Goal: Find contact information

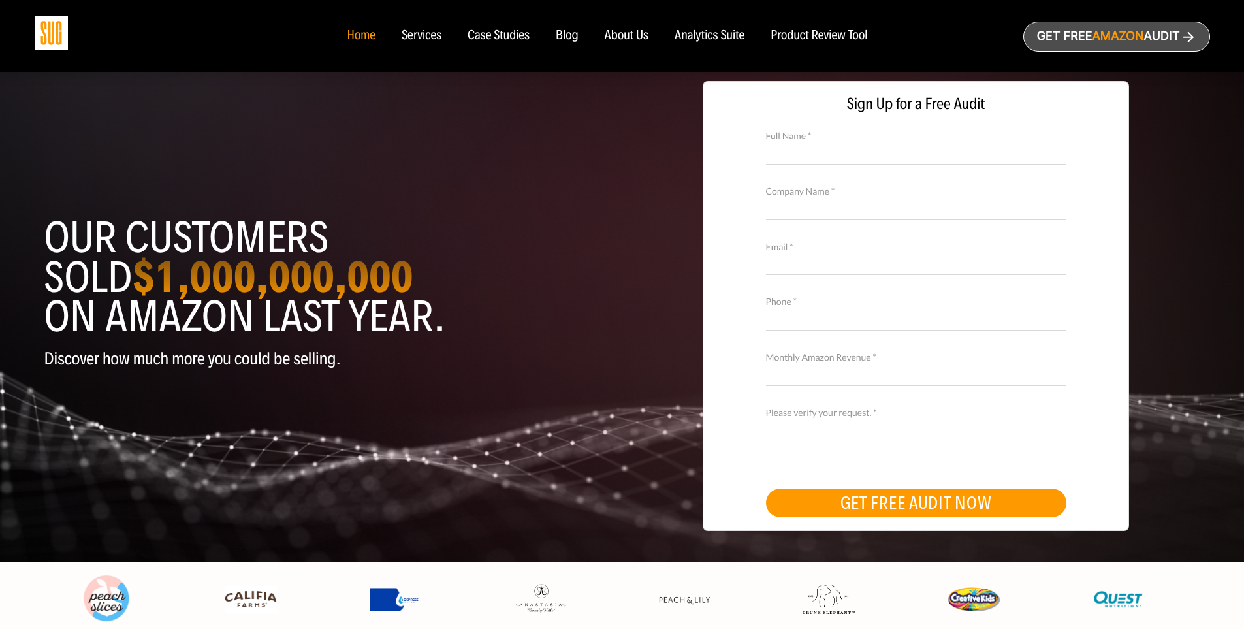
click at [431, 42] on div "Services" at bounding box center [422, 36] width 40 height 14
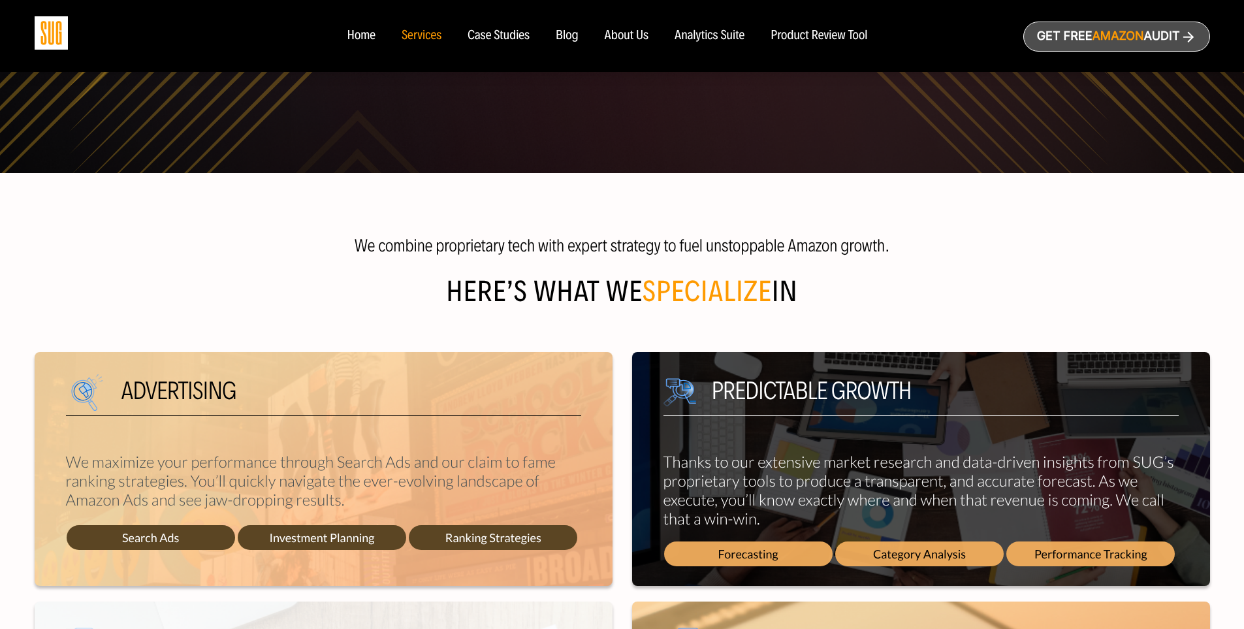
scroll to position [261, 0]
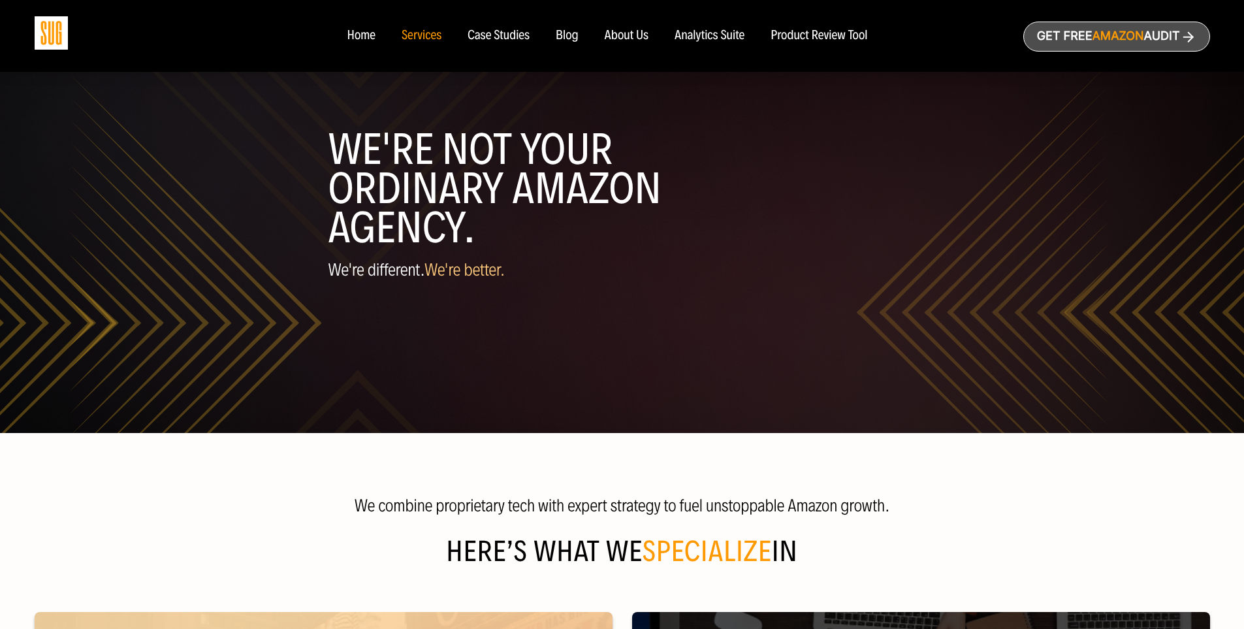
click at [504, 41] on div "Case Studies" at bounding box center [499, 36] width 62 height 14
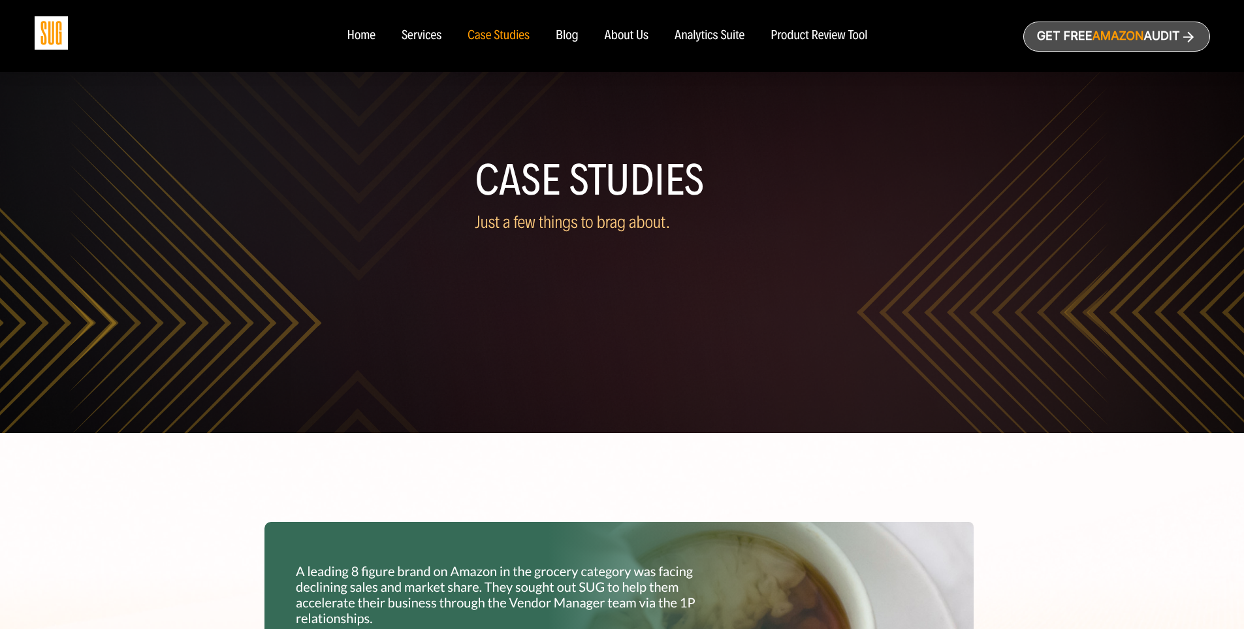
click at [566, 38] on div "Blog" at bounding box center [567, 36] width 23 height 14
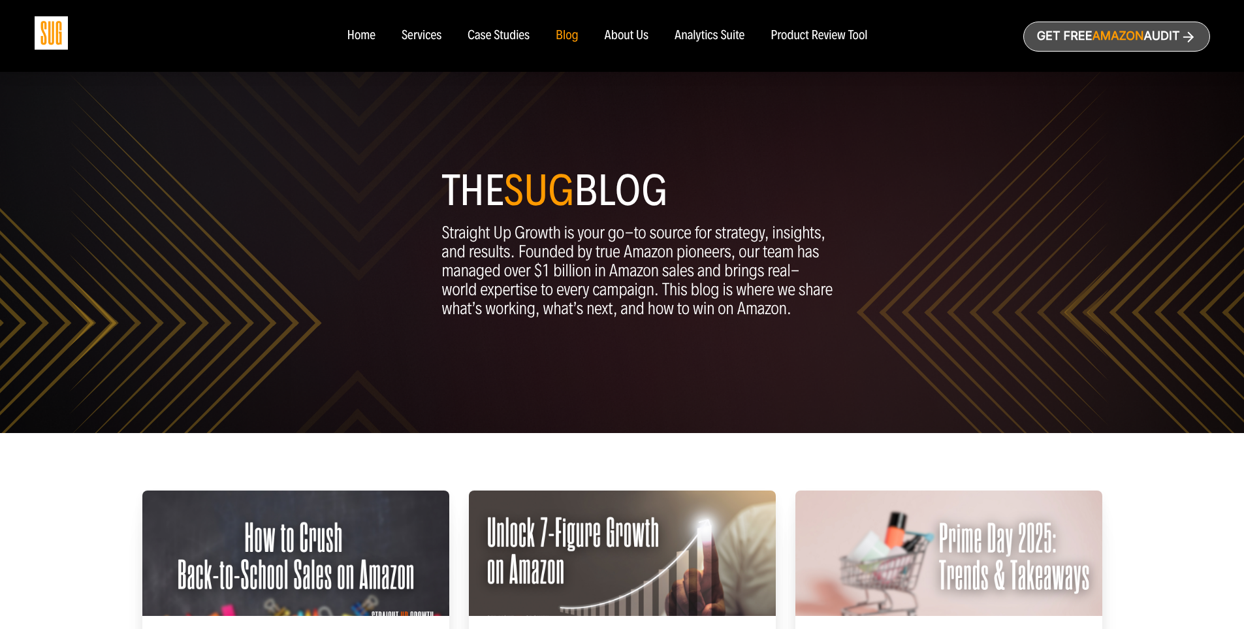
click at [622, 33] on div "About Us" at bounding box center [627, 36] width 44 height 14
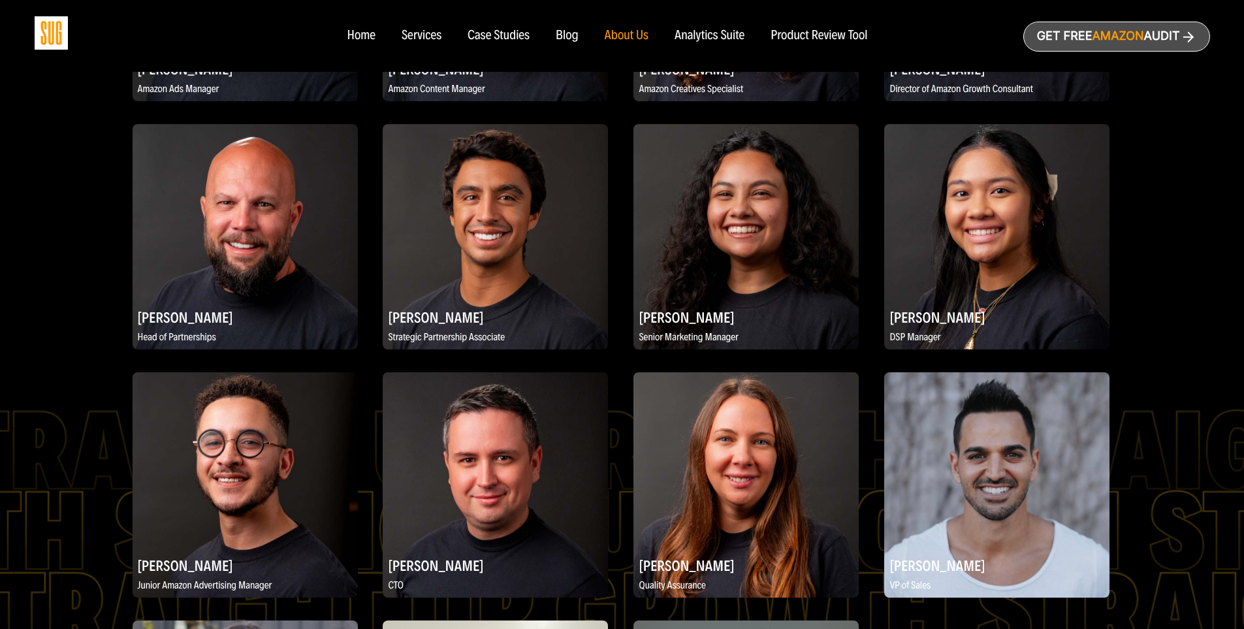
scroll to position [1650, 0]
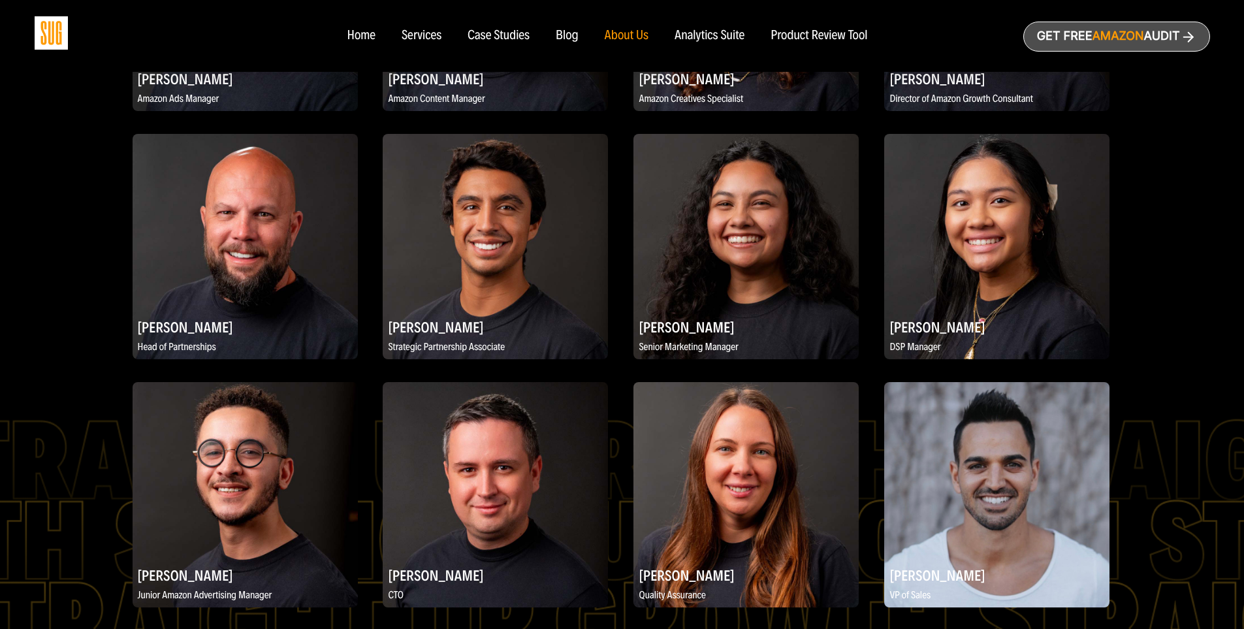
click at [690, 33] on div "Analytics Suite" at bounding box center [710, 36] width 70 height 14
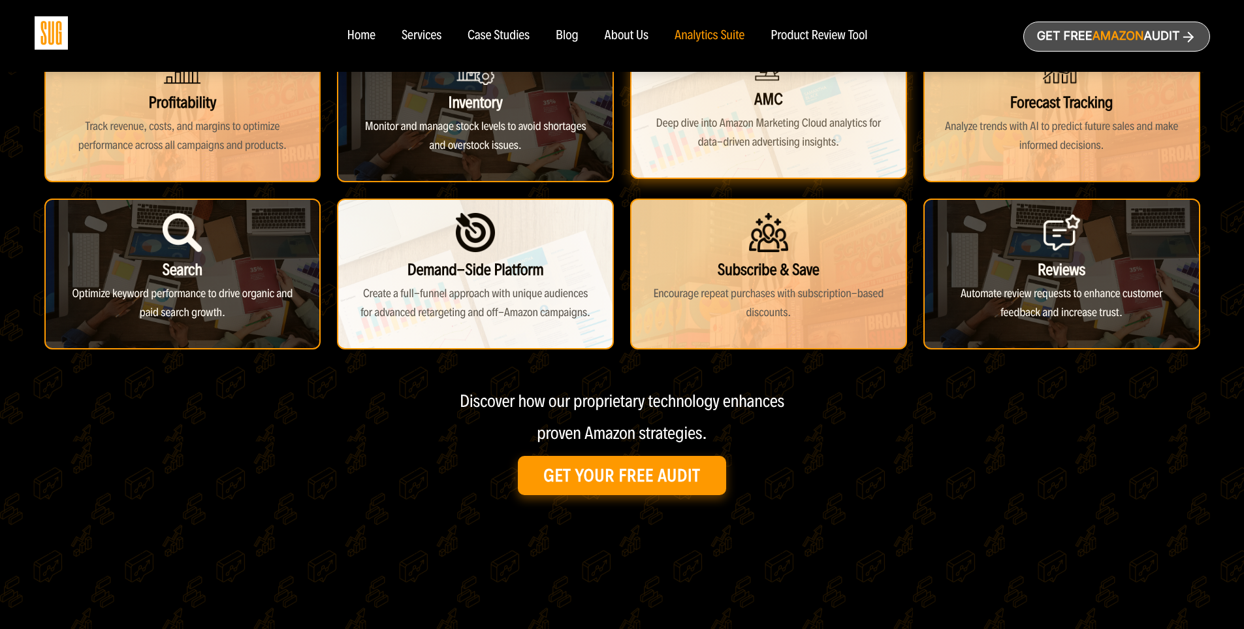
scroll to position [42, 0]
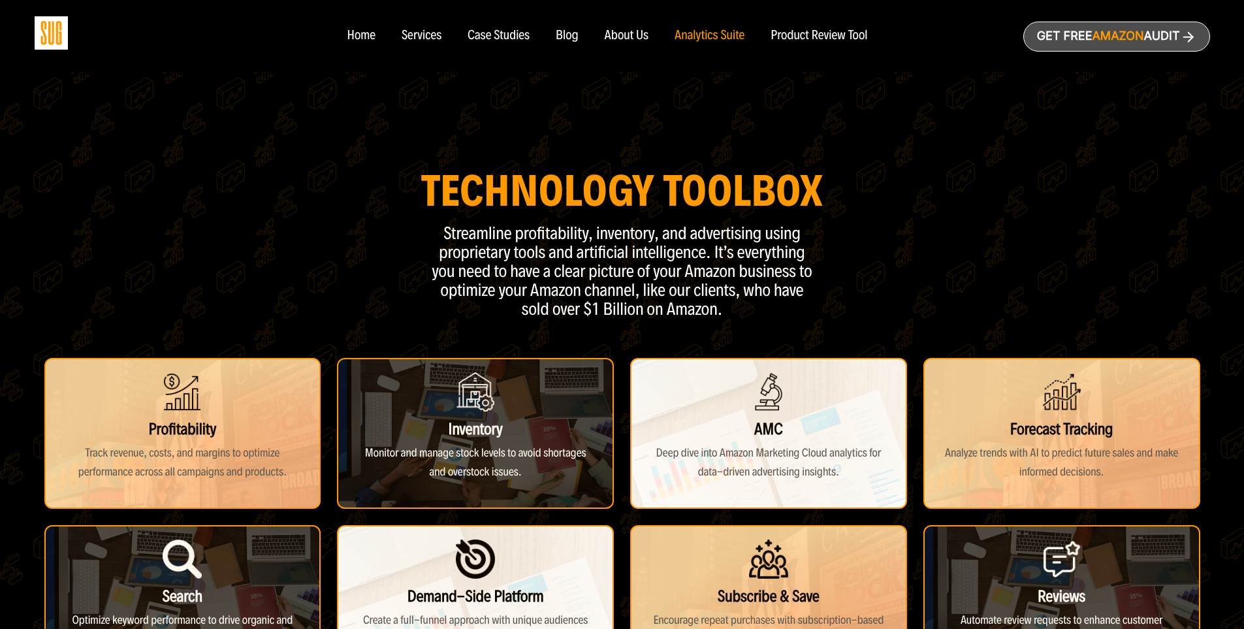
click at [783, 33] on div "Product Review Tool" at bounding box center [819, 36] width 97 height 14
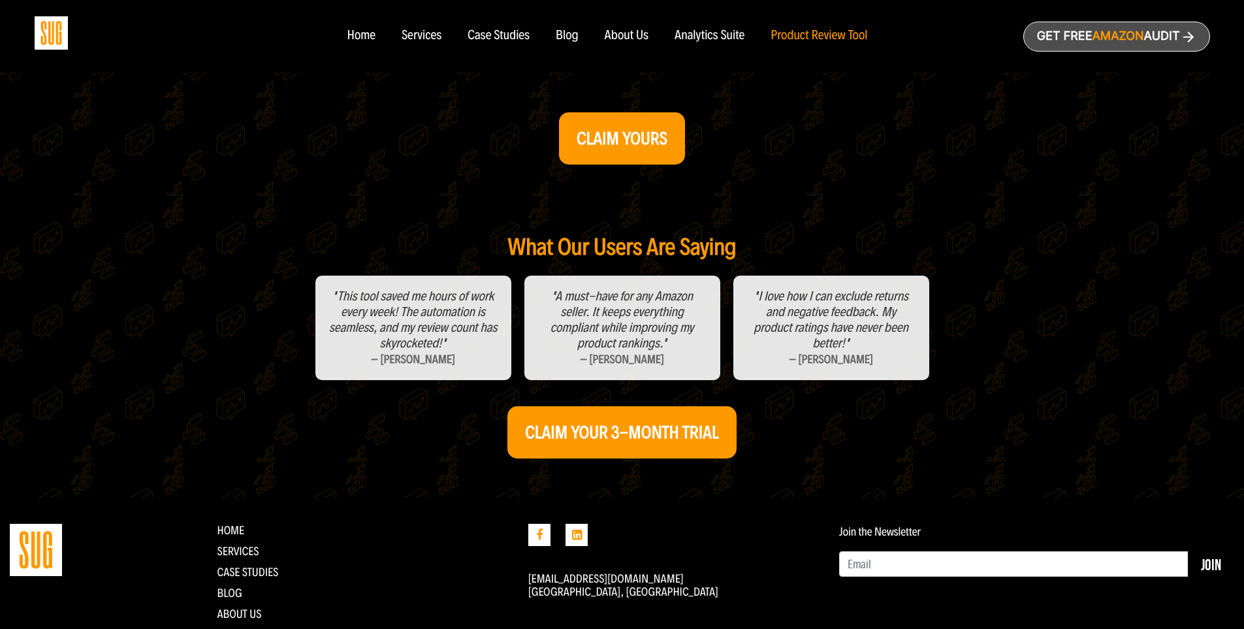
scroll to position [500, 0]
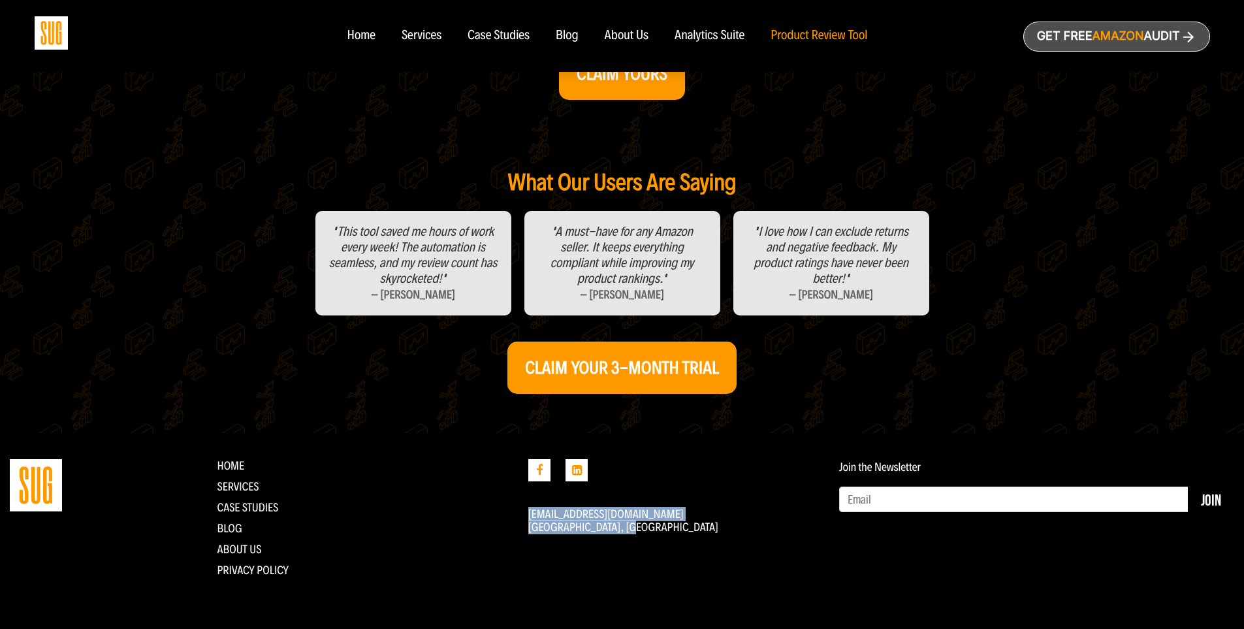
drag, startPoint x: 523, startPoint y: 515, endPoint x: 643, endPoint y: 523, distance: 119.8
click at [643, 523] on div "[EMAIL_ADDRESS][DOMAIN_NAME] [GEOGRAPHIC_DATA], [GEOGRAPHIC_DATA]" at bounding box center [674, 523] width 311 height 128
click at [717, 487] on div at bounding box center [673, 483] width 291 height 48
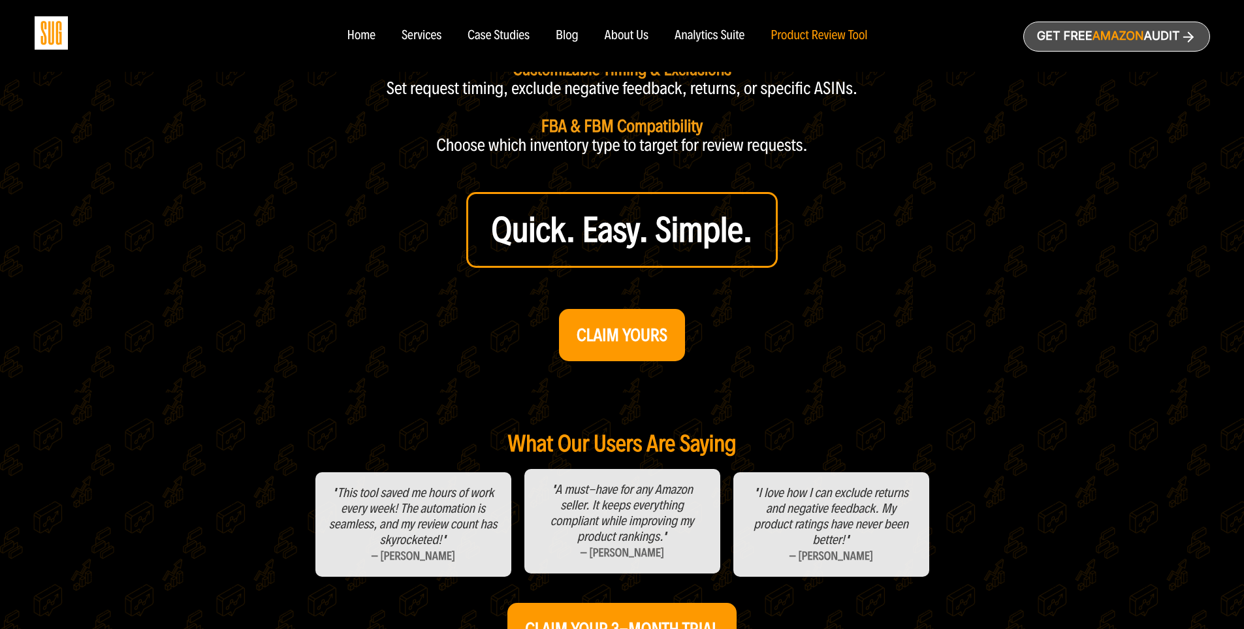
scroll to position [0, 0]
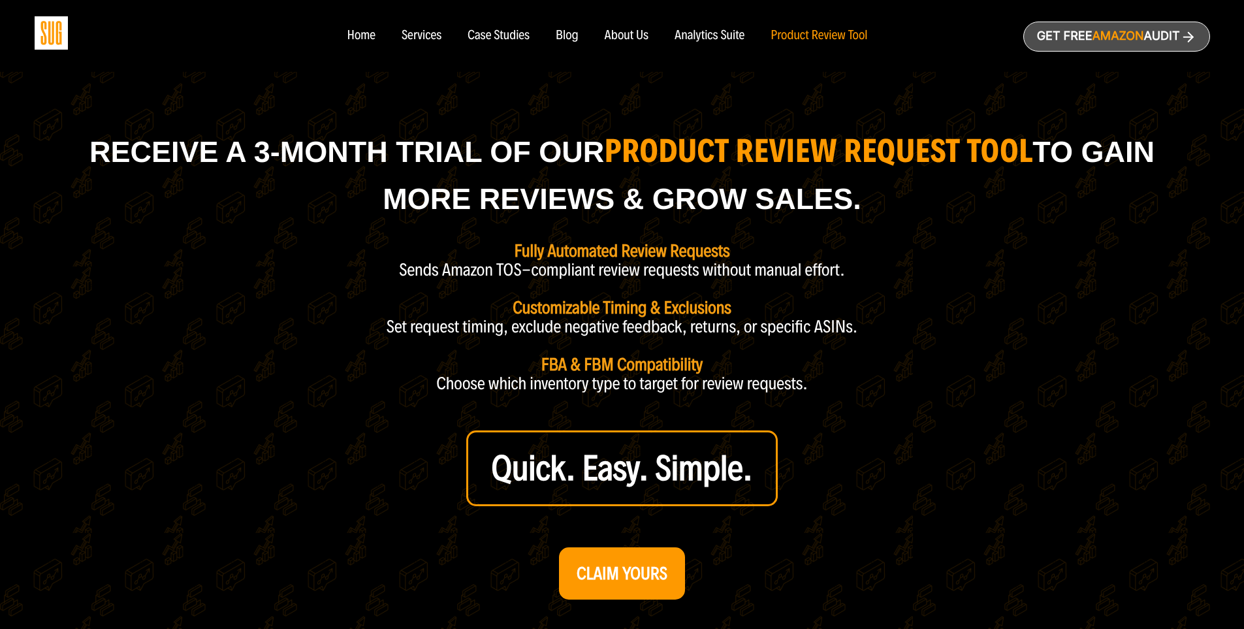
click at [1163, 36] on link "Get free Amazon Audit" at bounding box center [1117, 37] width 187 height 30
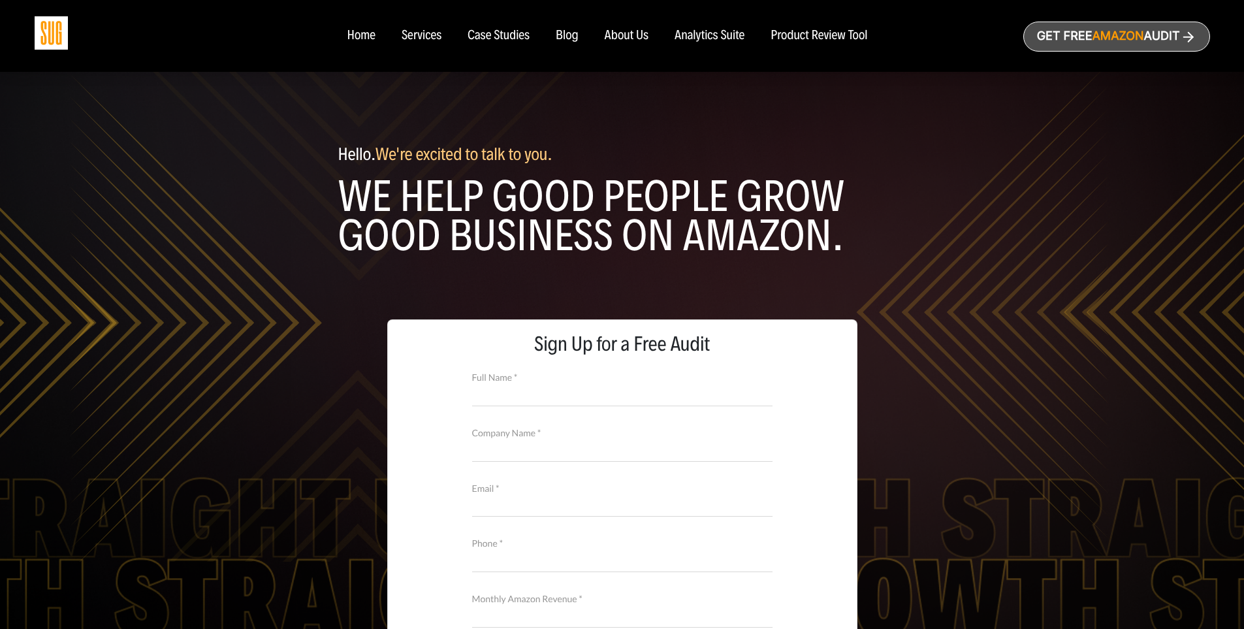
click at [707, 32] on div "Analytics Suite" at bounding box center [710, 36] width 70 height 14
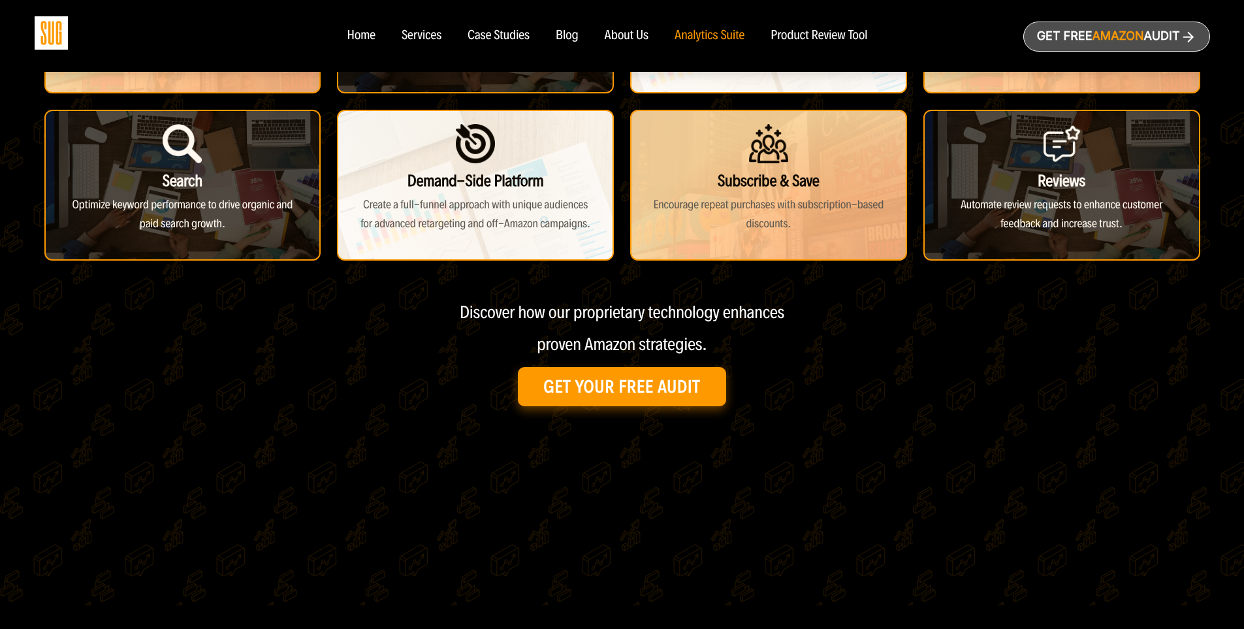
scroll to position [630, 0]
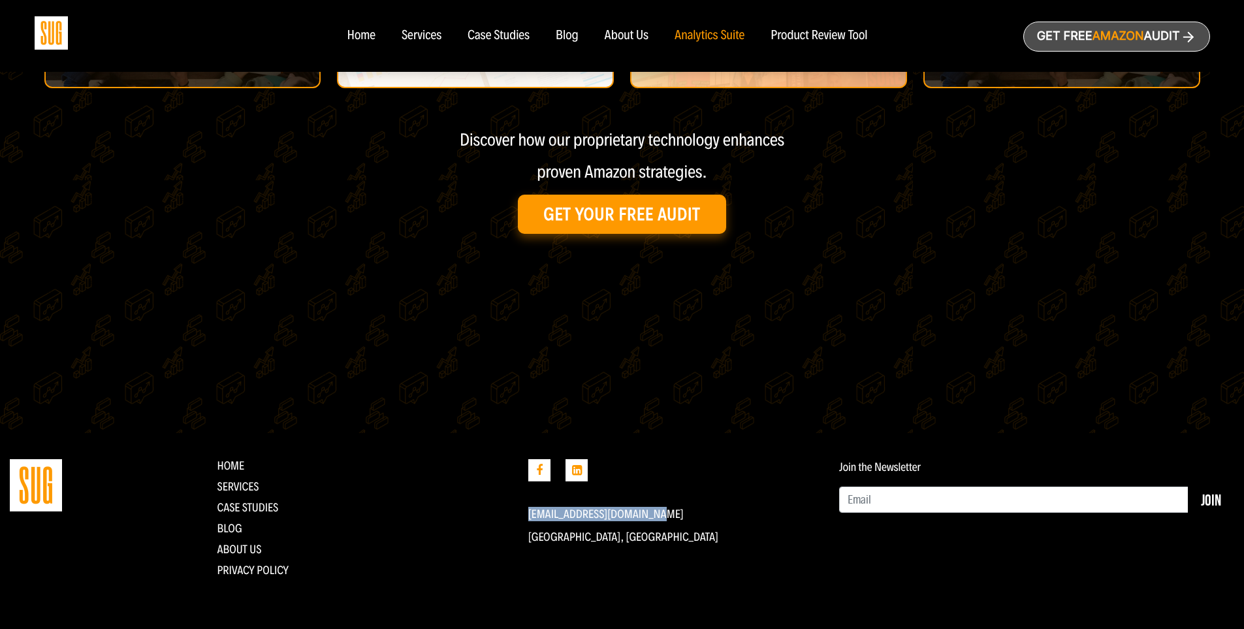
drag, startPoint x: 651, startPoint y: 513, endPoint x: 532, endPoint y: 517, distance: 119.0
click at [527, 519] on div "[EMAIL_ADDRESS][DOMAIN_NAME] [GEOGRAPHIC_DATA], [GEOGRAPHIC_DATA]" at bounding box center [674, 523] width 311 height 128
copy link "[EMAIL_ADDRESS][DOMAIN_NAME]"
